Goal: Task Accomplishment & Management: Manage account settings

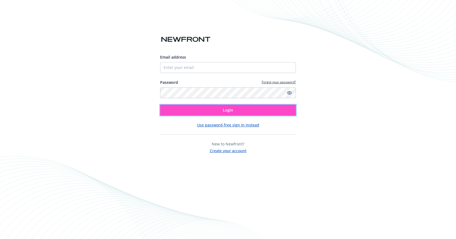
click at [190, 107] on button "Login" at bounding box center [228, 110] width 136 height 11
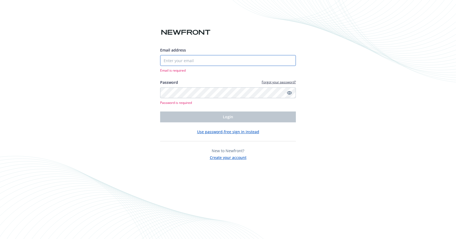
click at [181, 59] on input "Email address" at bounding box center [228, 60] width 136 height 11
type input "[EMAIL_ADDRESS][DOMAIN_NAME]"
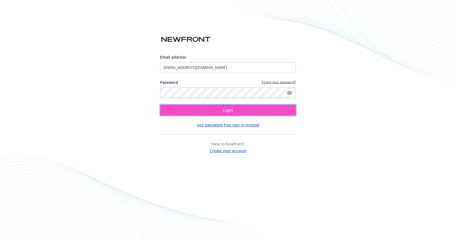
click at [212, 112] on button "Login" at bounding box center [228, 110] width 136 height 11
